Goal: Navigation & Orientation: Find specific page/section

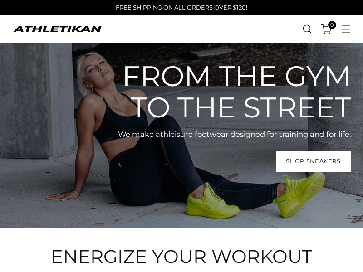
scroll to position [34, 0]
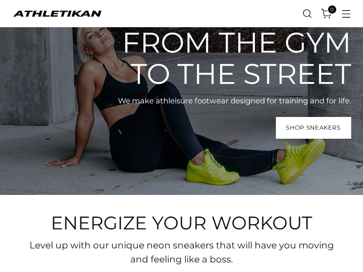
scroll to position [34, 0]
